Goal: Check status: Check status

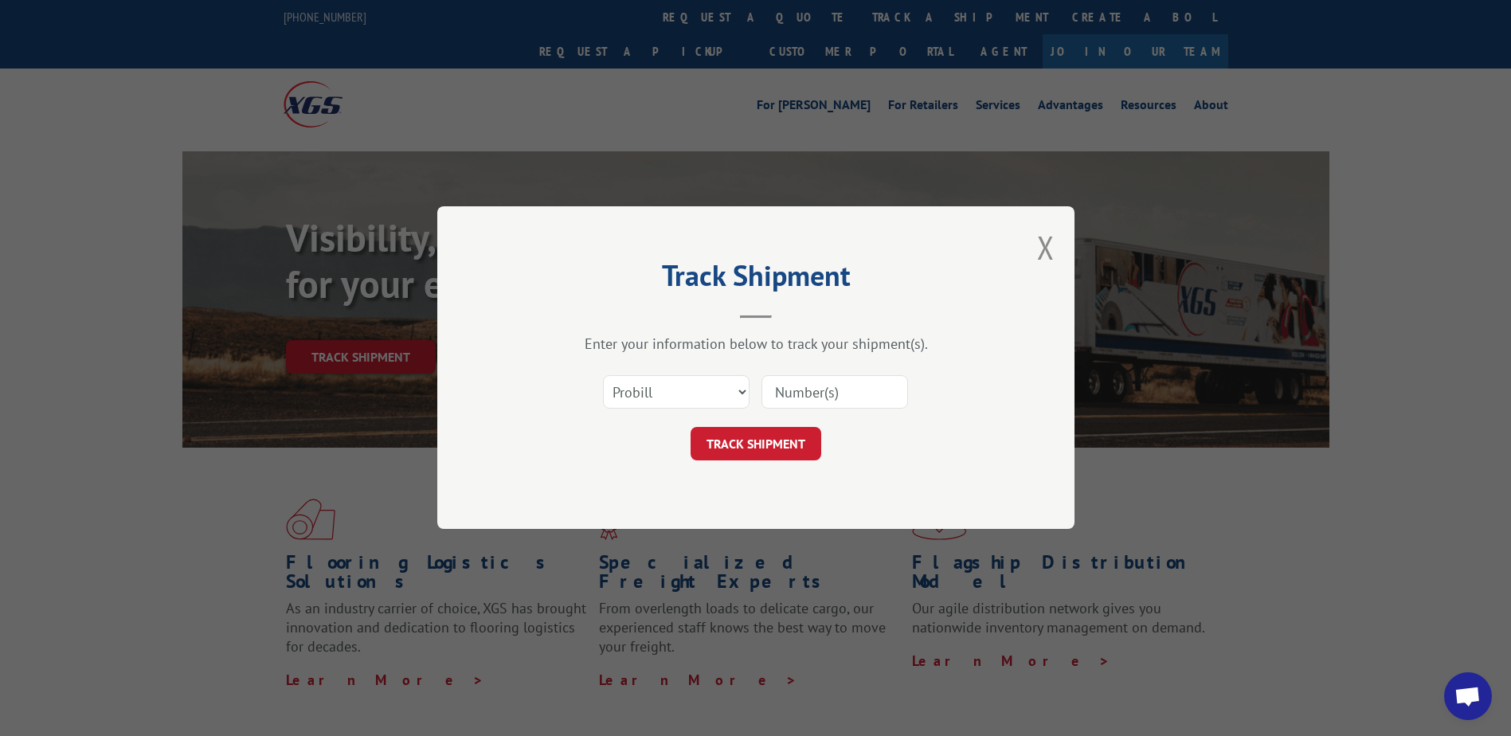
paste input "2867491"
type input "2867491"
click at [741, 445] on button "TRACK SHIPMENT" at bounding box center [756, 444] width 131 height 33
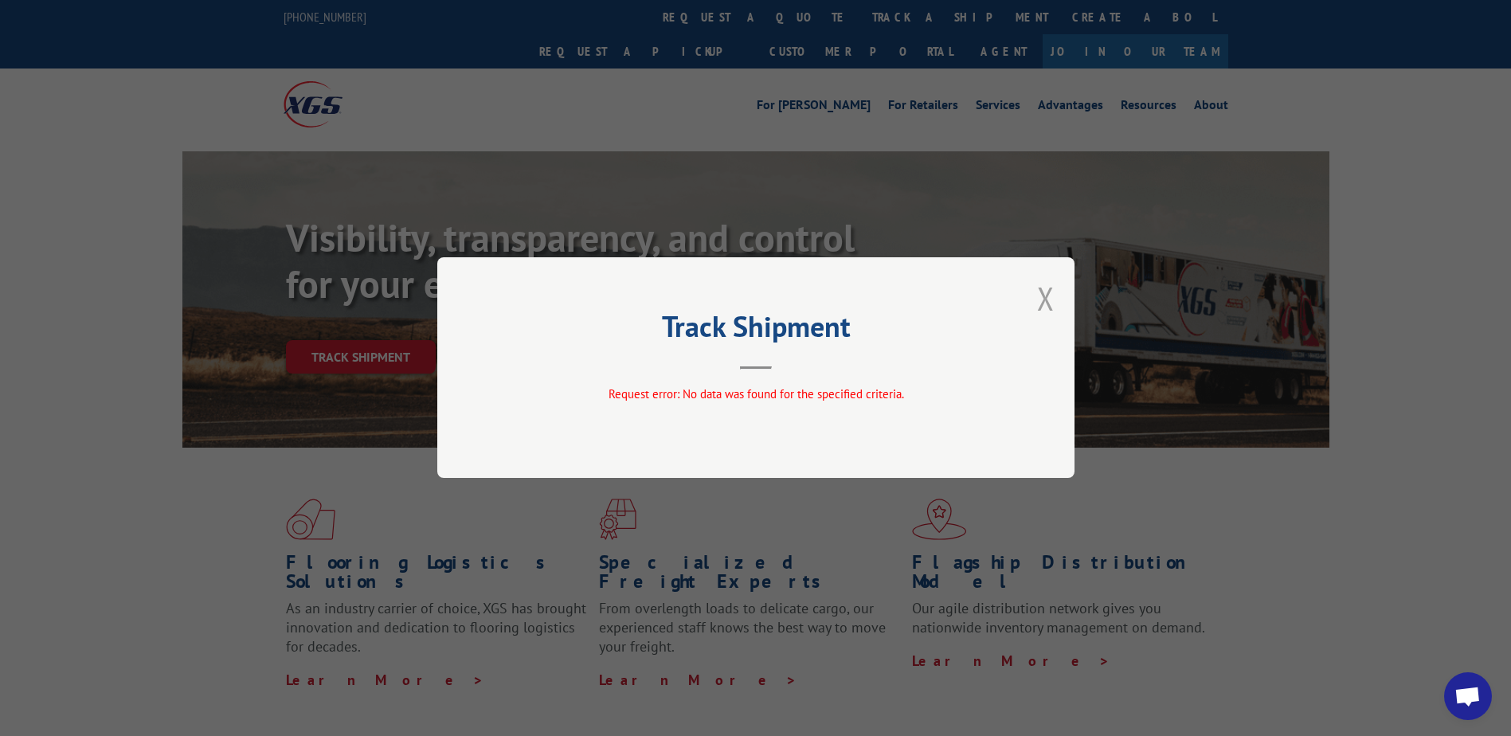
click at [1049, 303] on button "Close modal" at bounding box center [1046, 298] width 18 height 42
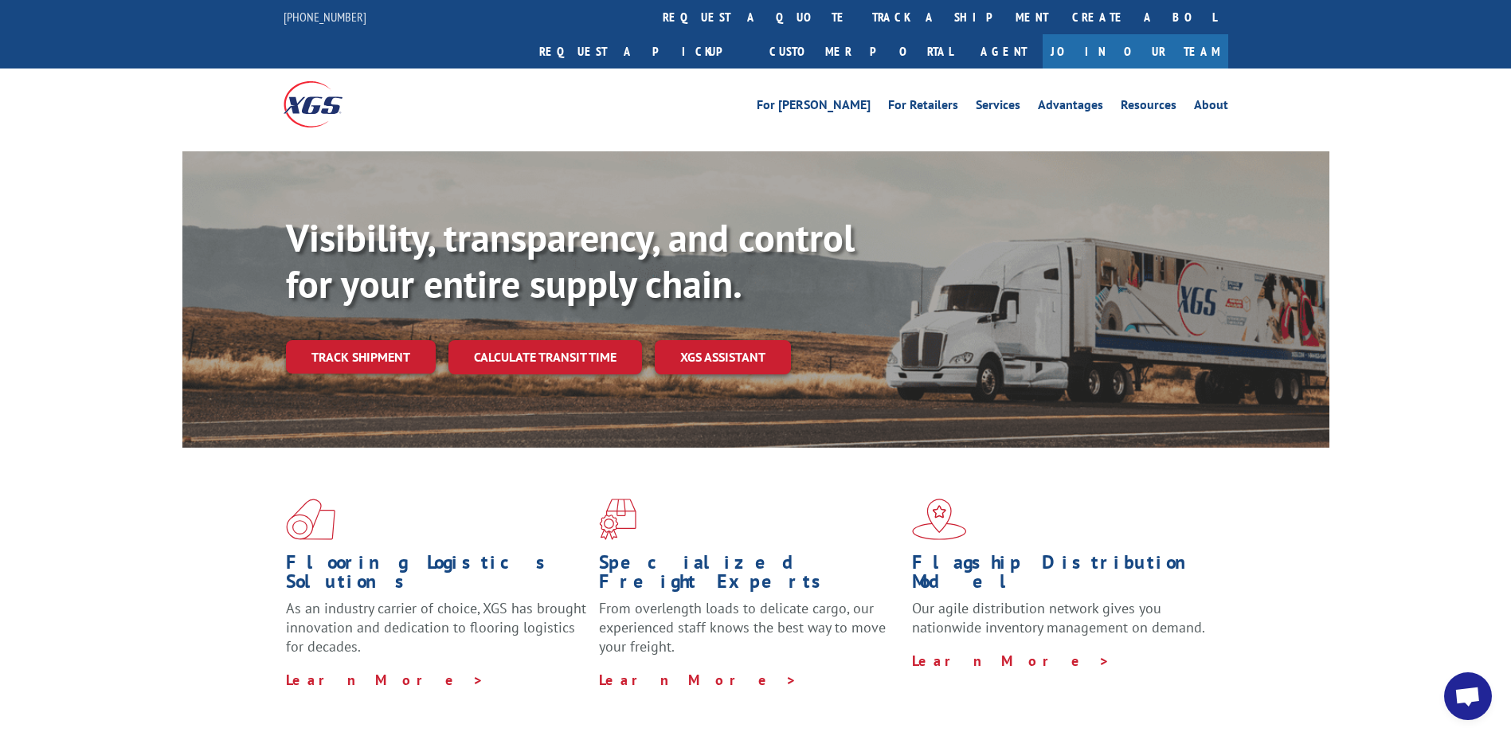
click at [358, 340] on link "Track shipment" at bounding box center [361, 356] width 150 height 33
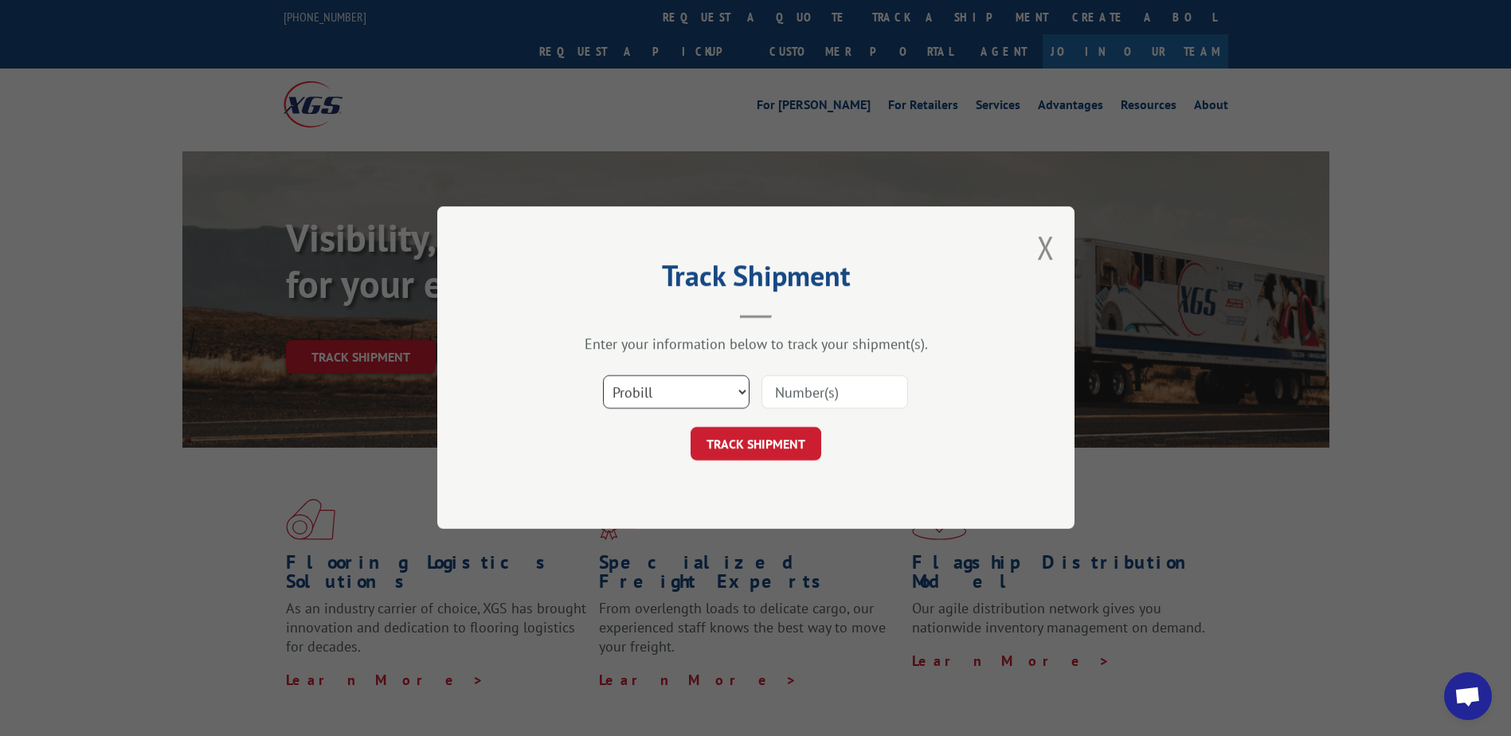
click at [741, 389] on select "Select category... Probill BOL PO" at bounding box center [676, 392] width 147 height 33
select select "bol"
click at [603, 376] on select "Select category... Probill BOL PO" at bounding box center [676, 392] width 147 height 33
paste input "2867491"
type input "2867491"
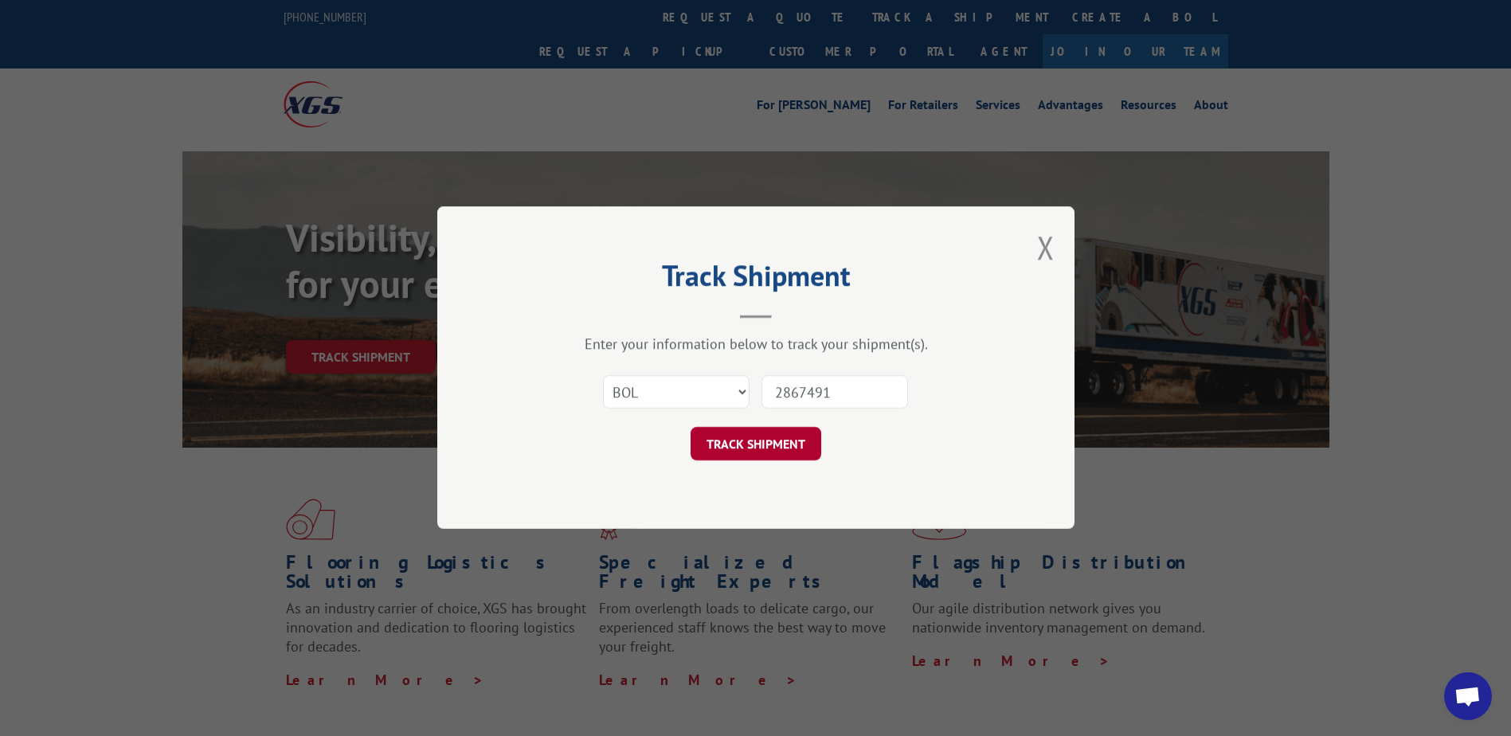
click at [740, 444] on button "TRACK SHIPMENT" at bounding box center [756, 444] width 131 height 33
